Goal: Submit feedback/report problem

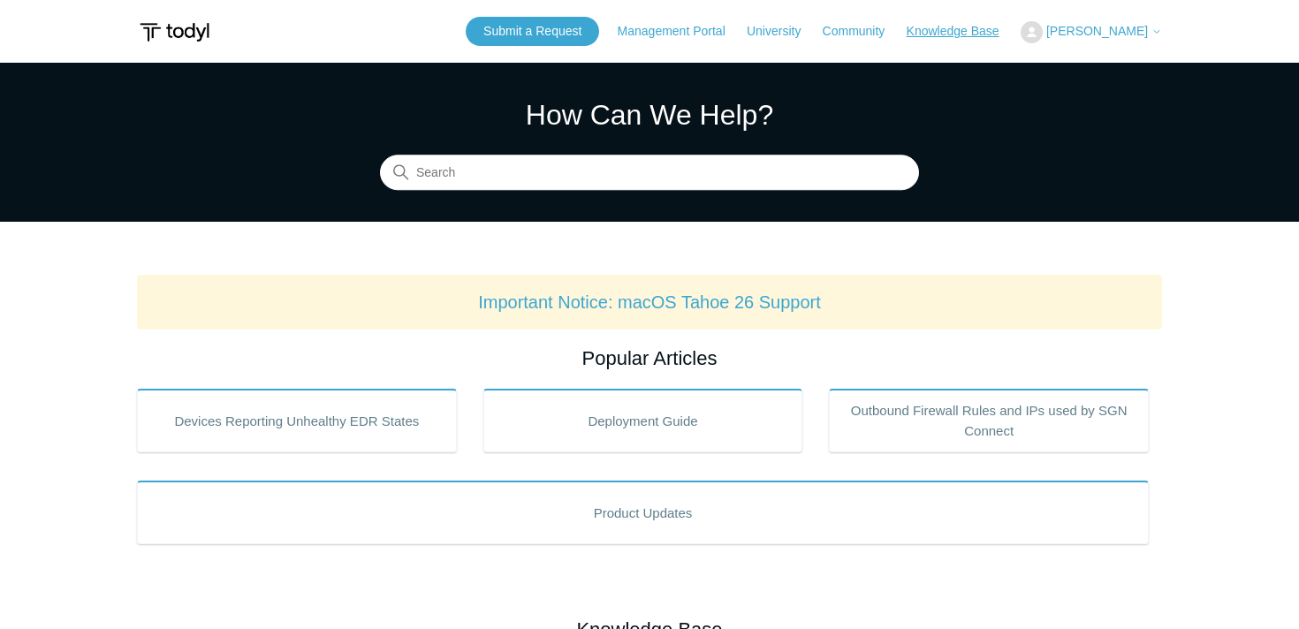
click at [995, 33] on link "Knowledge Base" at bounding box center [962, 31] width 110 height 19
click at [566, 17] on link "Submit a Request" at bounding box center [532, 31] width 133 height 29
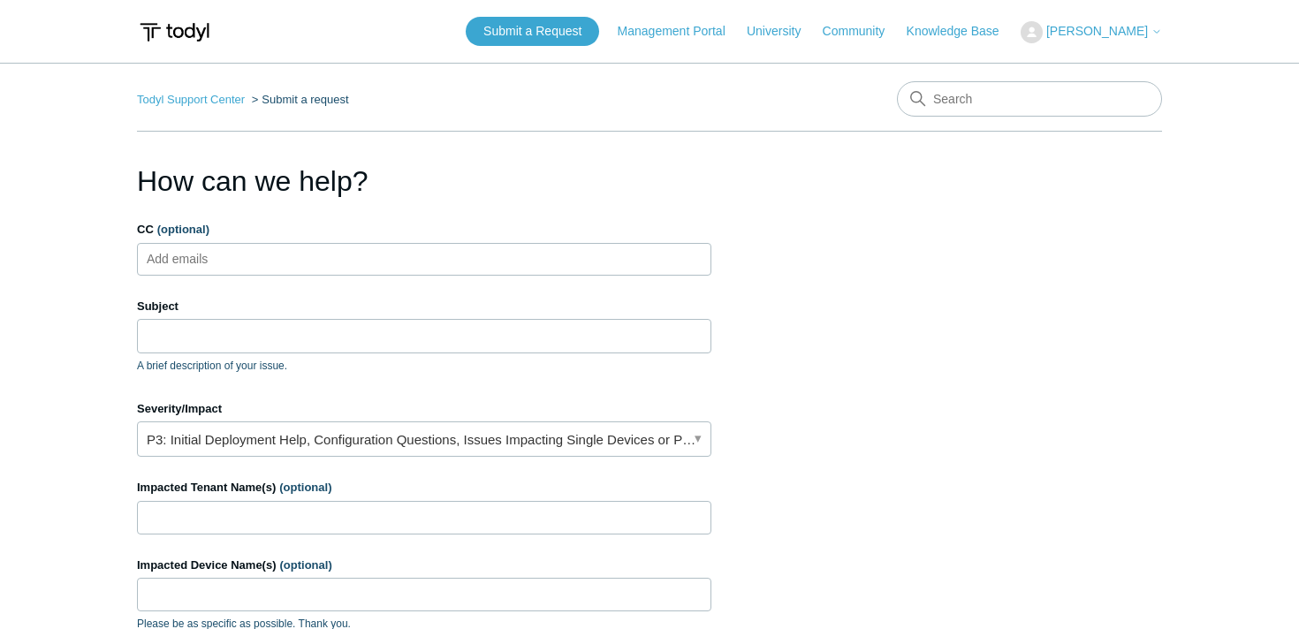
click at [228, 255] on input "CC (optional)" at bounding box center [193, 259] width 106 height 27
type input "s"
click at [301, 343] on input "Subject" at bounding box center [424, 336] width 574 height 34
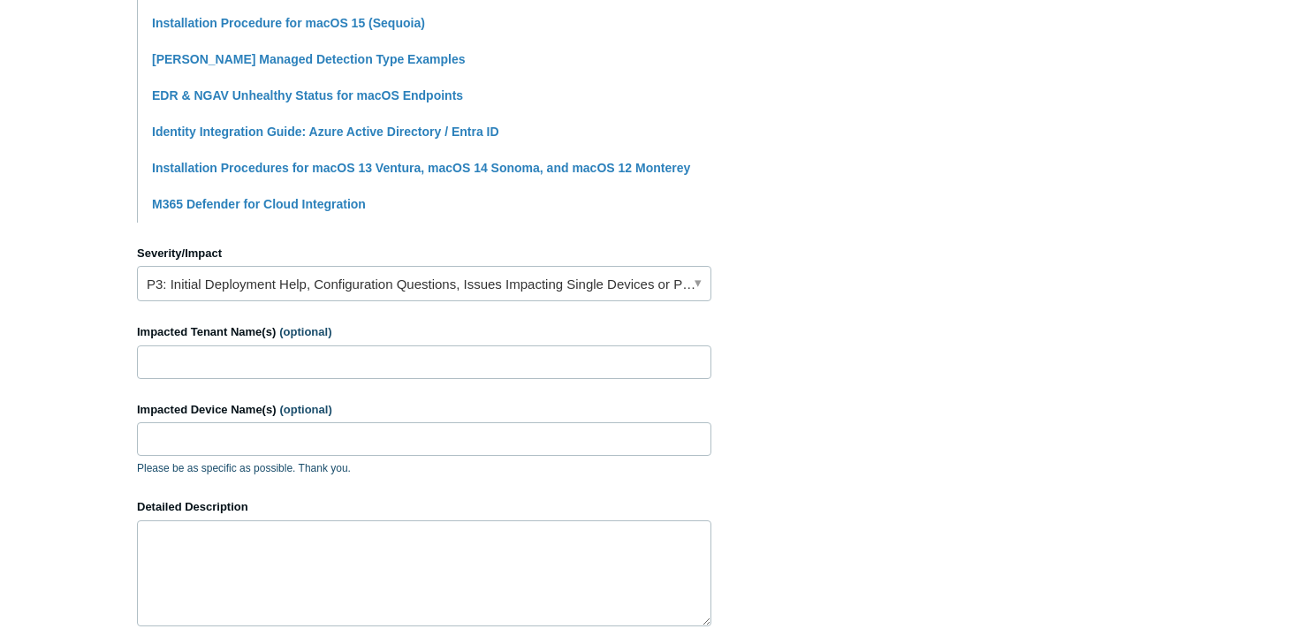
scroll to position [586, 0]
type input "App has been crashing for many users"
click at [304, 367] on input "Impacted Tenant Name(s) (optional)" at bounding box center [424, 362] width 574 height 34
type input "The Law Offices of Daniel Kim"
click at [224, 551] on textarea "Detailed Description" at bounding box center [424, 573] width 574 height 106
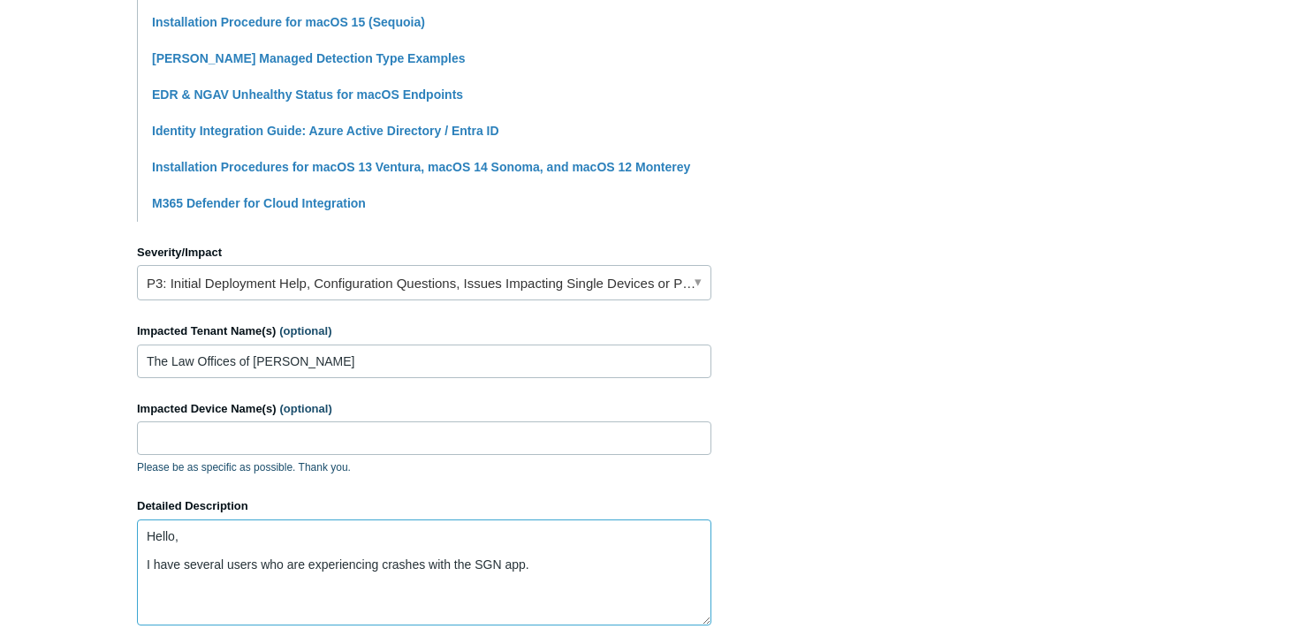
click at [535, 576] on textarea "Hello, I have several users who are experiencing crashes with the SGN app." at bounding box center [424, 573] width 574 height 106
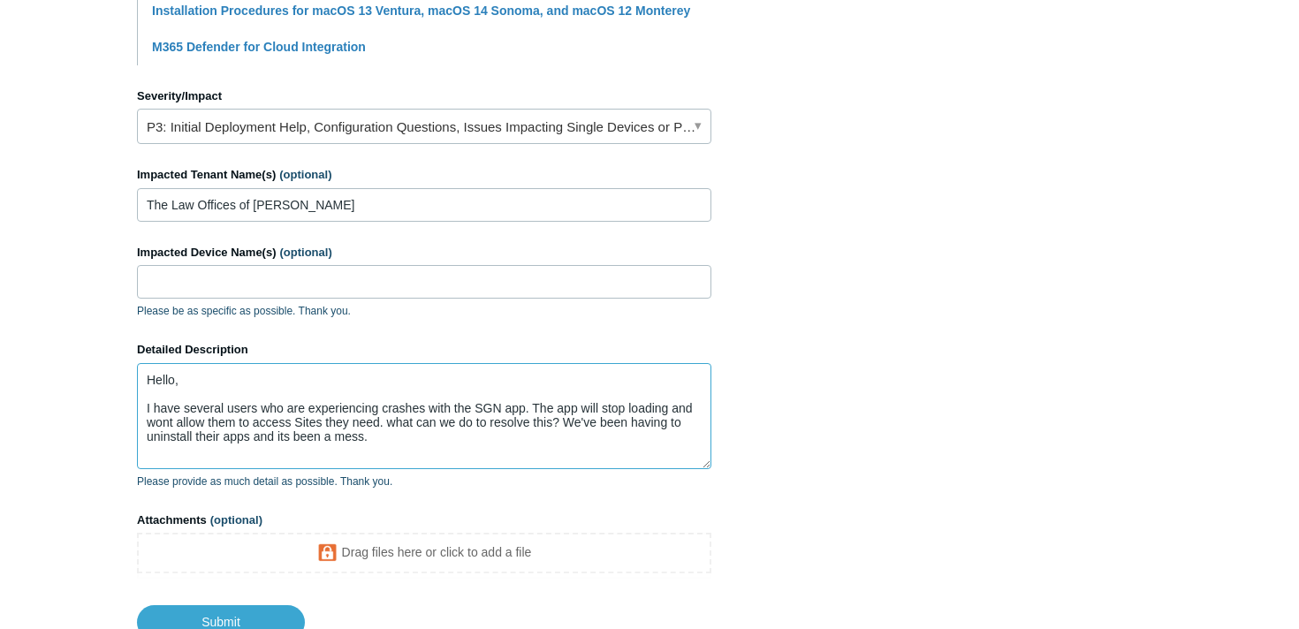
scroll to position [875, 0]
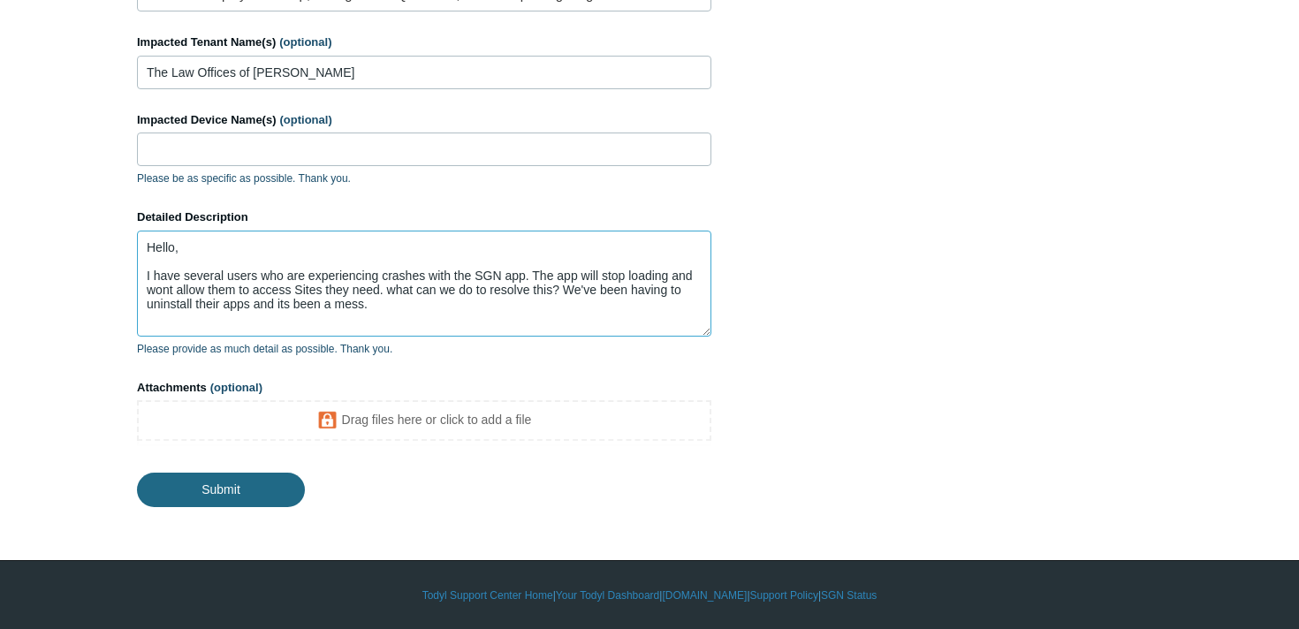
type textarea "Hello, I have several users who are experiencing crashes with the SGN app. The …"
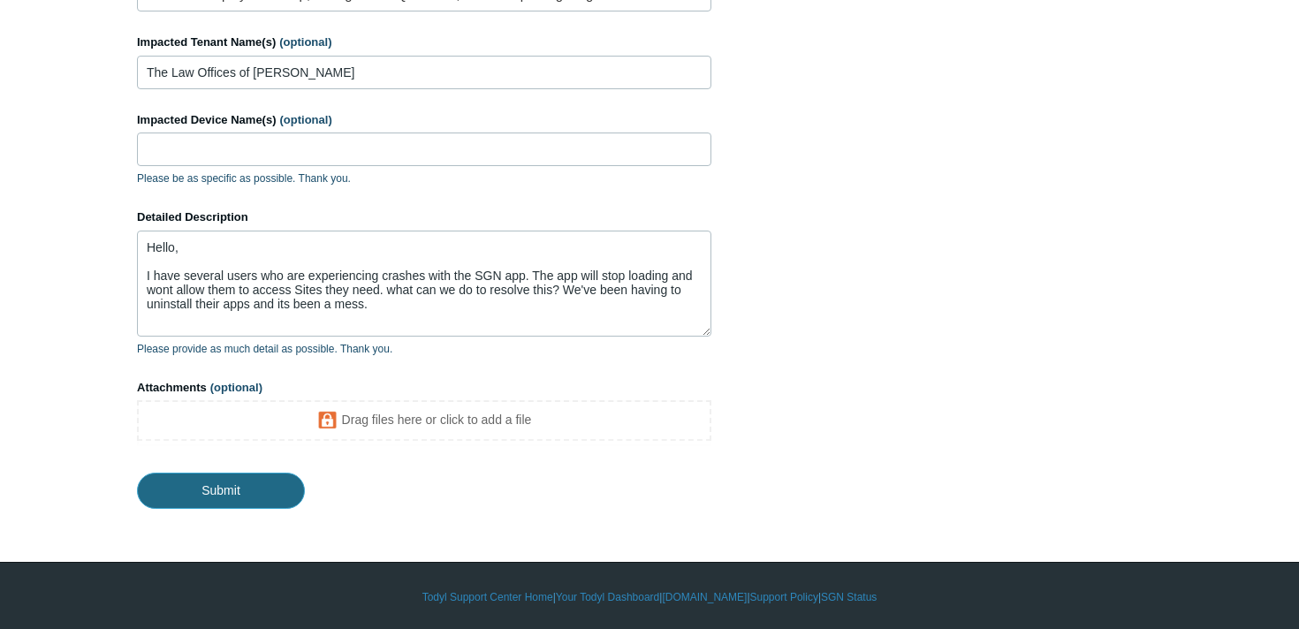
click at [224, 482] on input "Submit" at bounding box center [221, 490] width 168 height 35
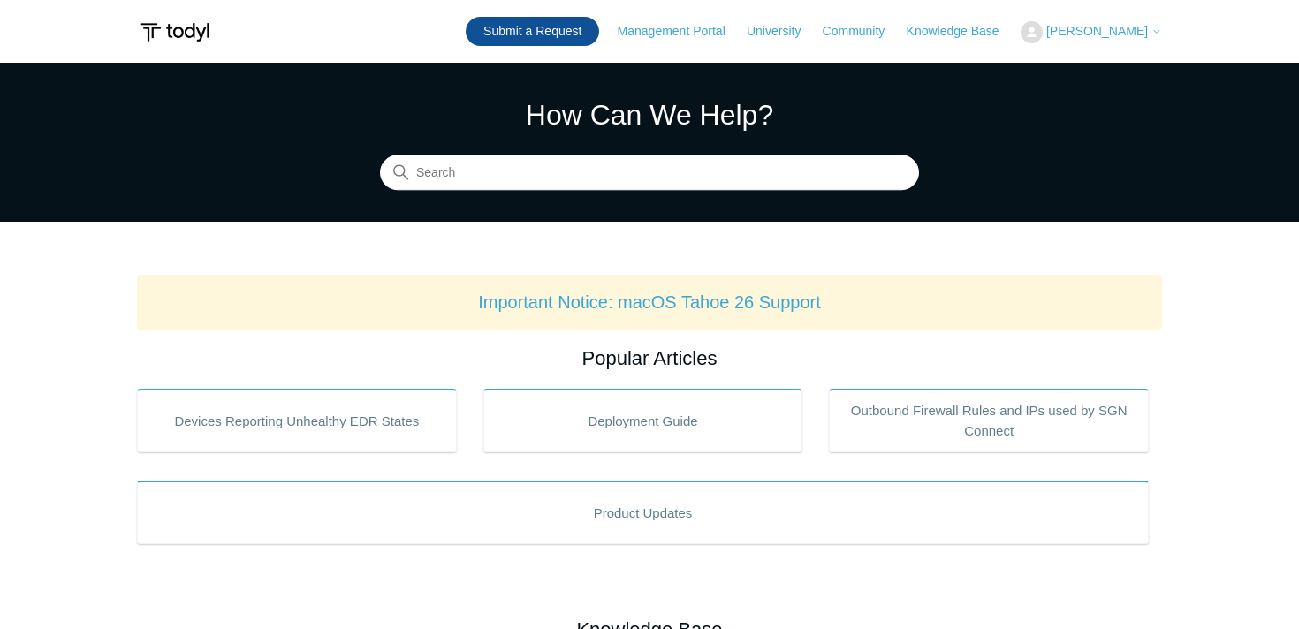
click at [550, 27] on link "Submit a Request" at bounding box center [532, 31] width 133 height 29
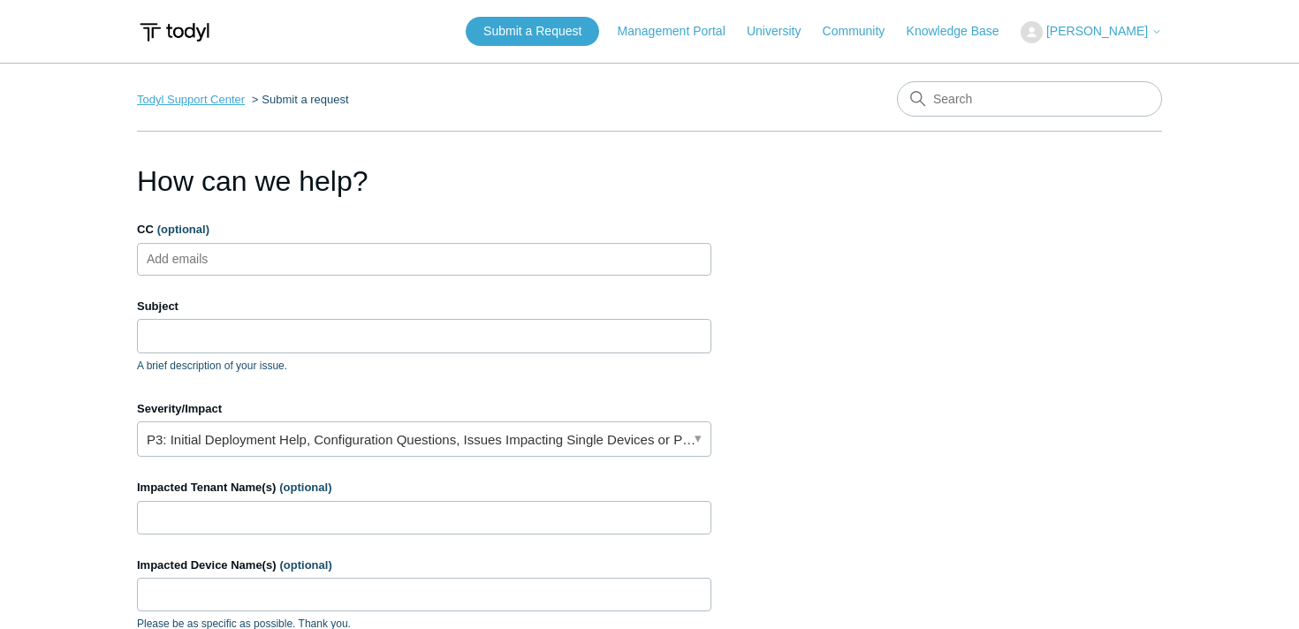
click at [205, 96] on link "Todyl Support Center" at bounding box center [191, 99] width 108 height 13
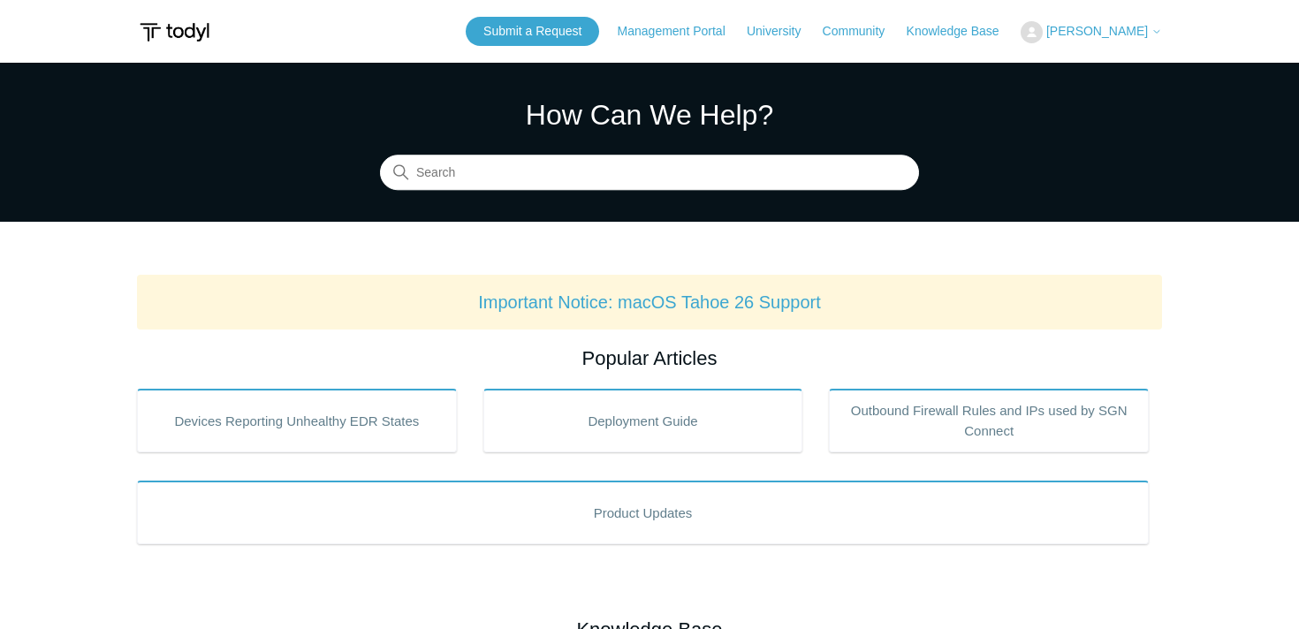
click at [1122, 36] on span "[PERSON_NAME]" at bounding box center [1097, 31] width 102 height 14
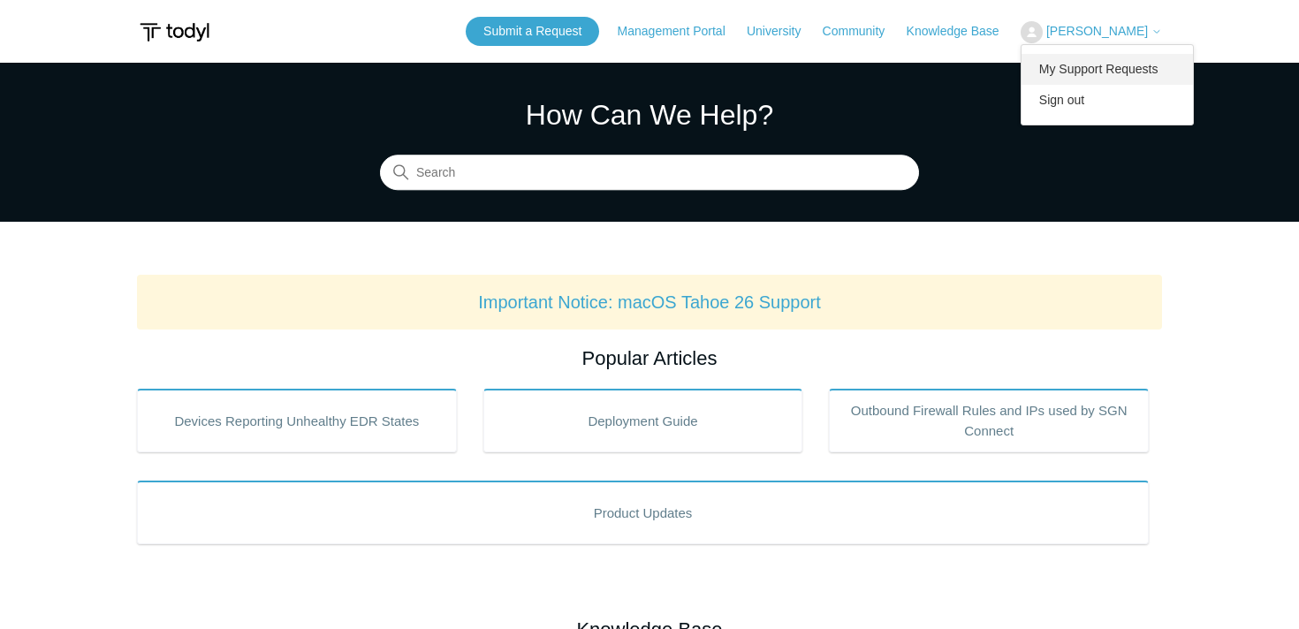
click at [1131, 65] on link "My Support Requests" at bounding box center [1107, 69] width 172 height 31
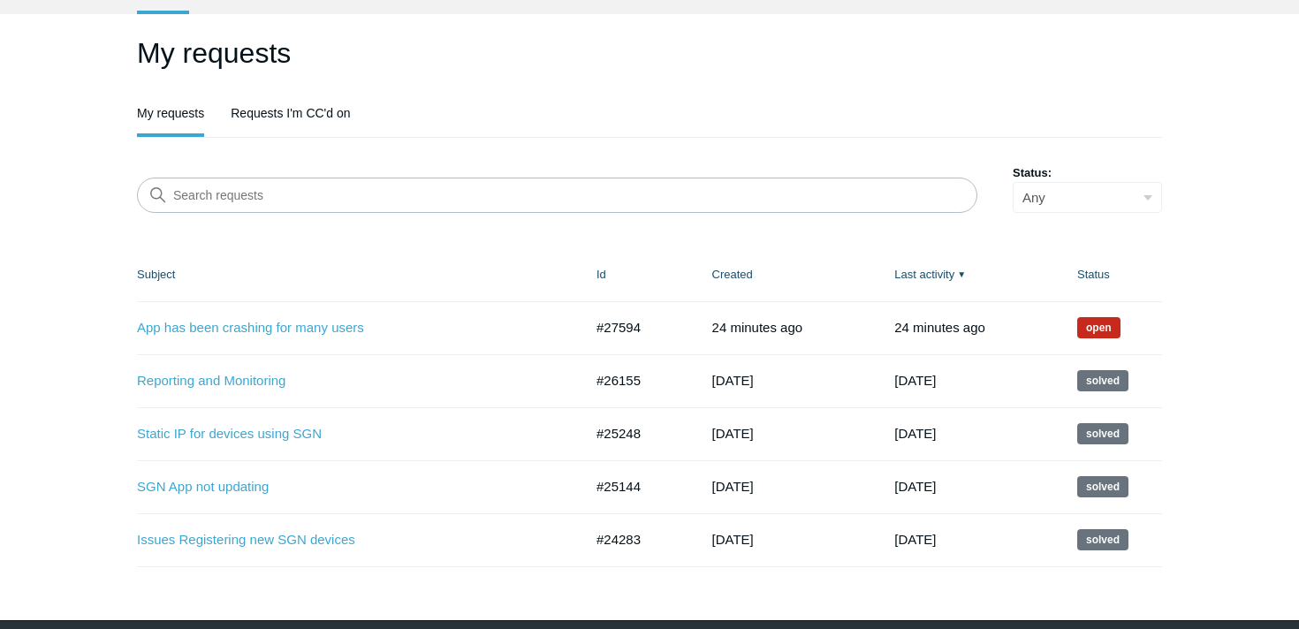
scroll to position [115, 0]
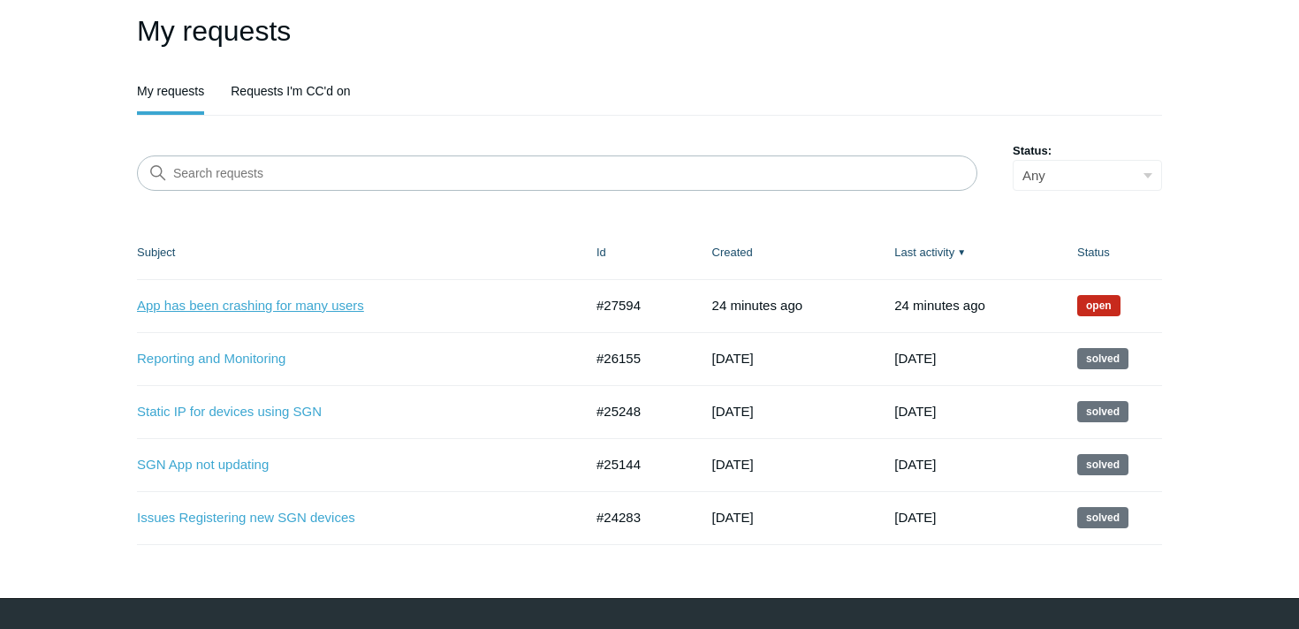
click at [224, 303] on link "App has been crashing for many users" at bounding box center [347, 306] width 420 height 20
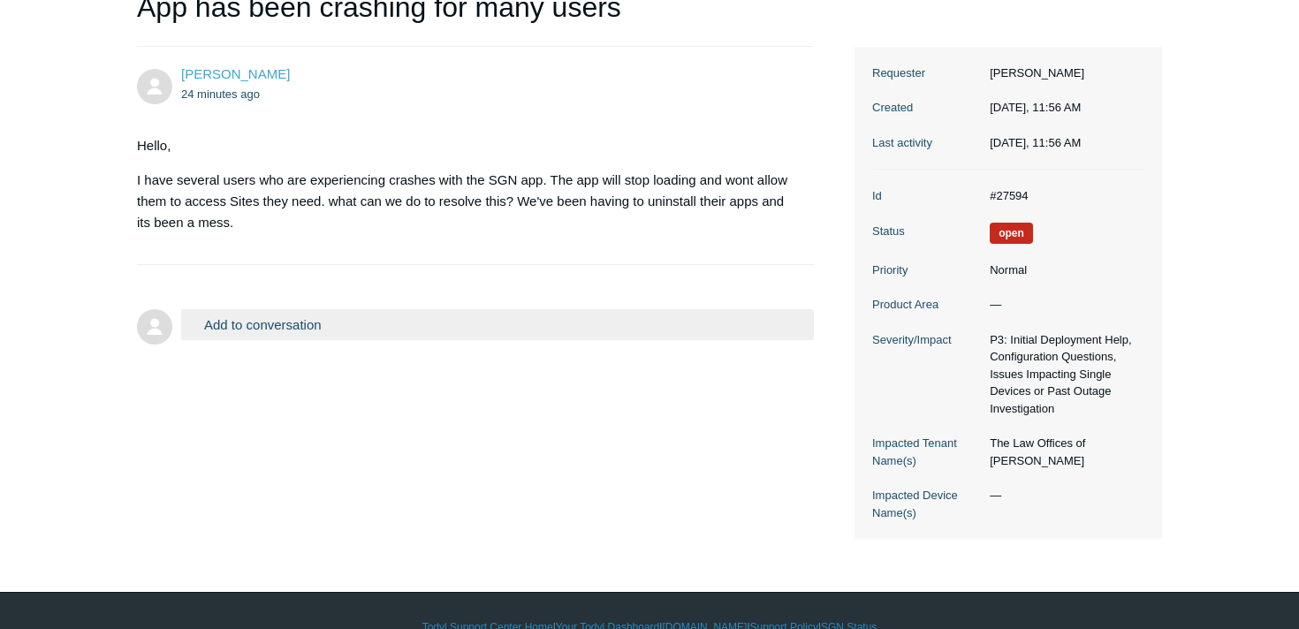
scroll to position [208, 0]
